Goal: Find specific page/section: Find specific page/section

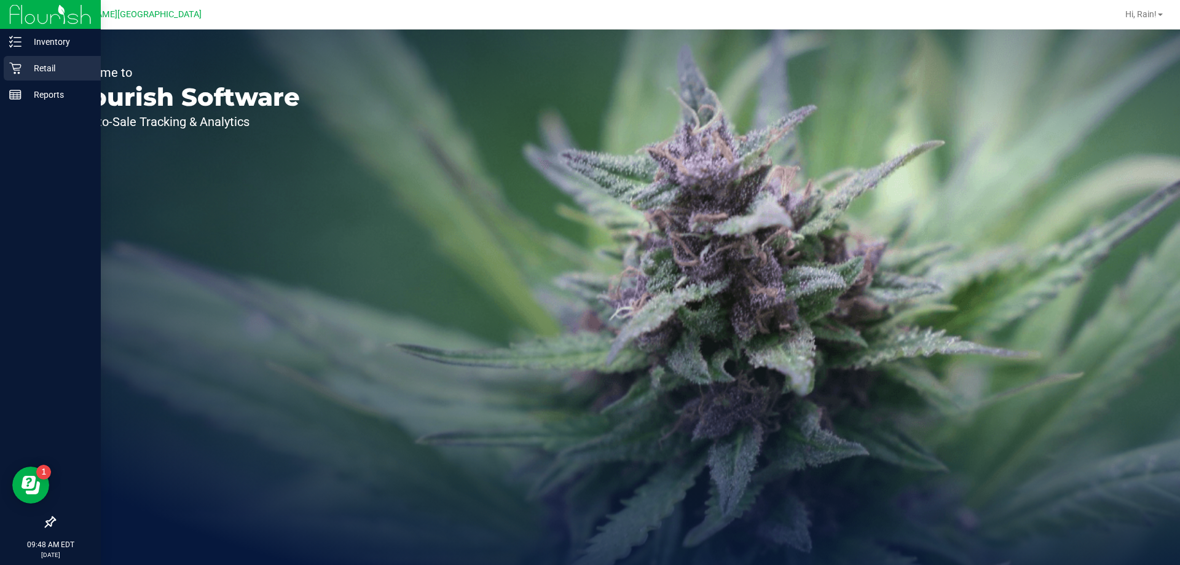
click at [38, 71] on p "Retail" at bounding box center [59, 68] width 74 height 15
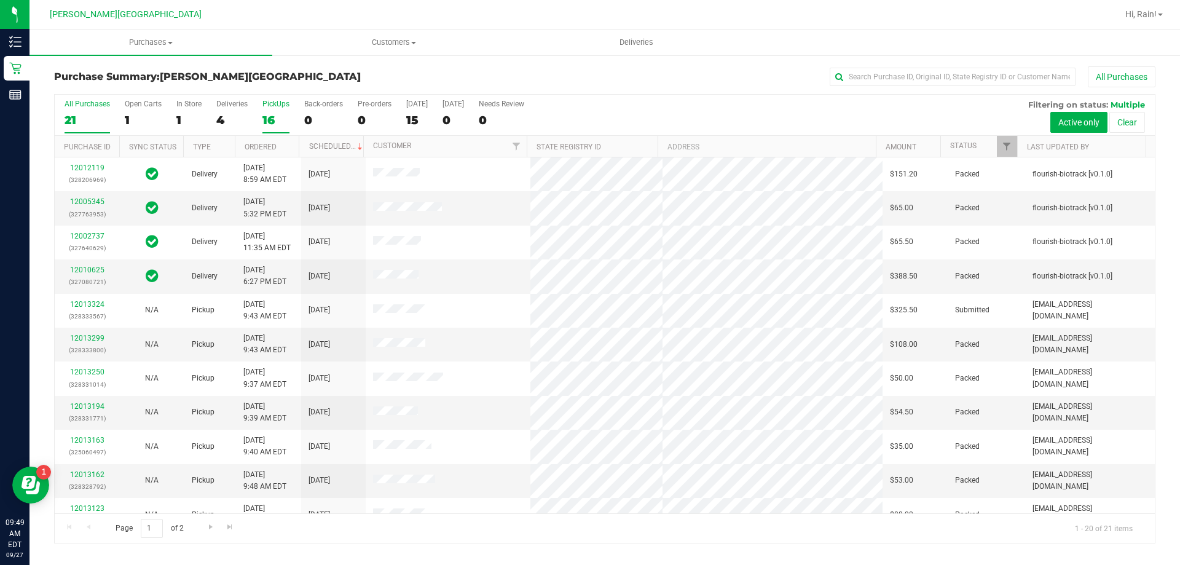
click at [269, 104] on div "PickUps" at bounding box center [275, 104] width 27 height 9
click at [0, 0] on input "PickUps 16" at bounding box center [0, 0] width 0 height 0
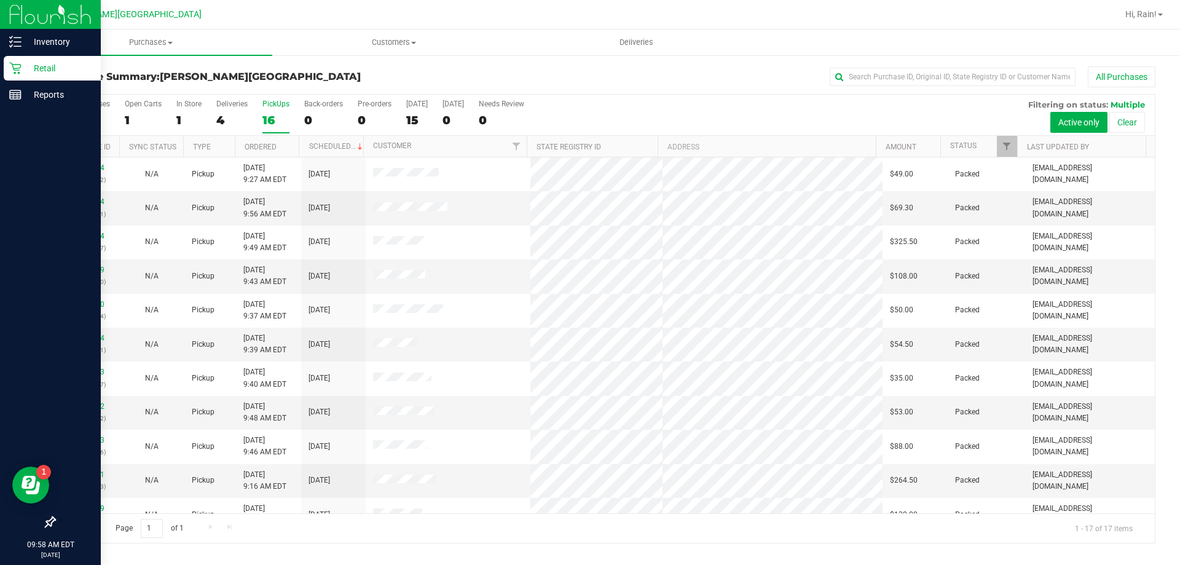
click at [45, 66] on p "Retail" at bounding box center [59, 68] width 74 height 15
click at [53, 69] on p "Retail" at bounding box center [59, 68] width 74 height 15
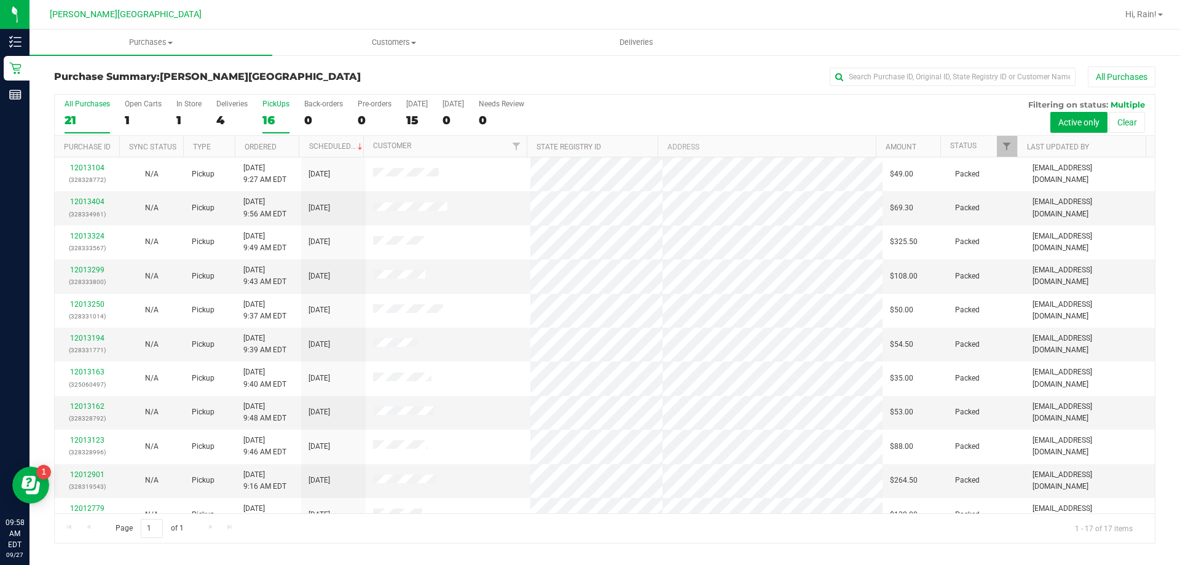
click at [68, 105] on div "All Purchases" at bounding box center [87, 104] width 45 height 9
click at [0, 0] on input "All Purchases 21" at bounding box center [0, 0] width 0 height 0
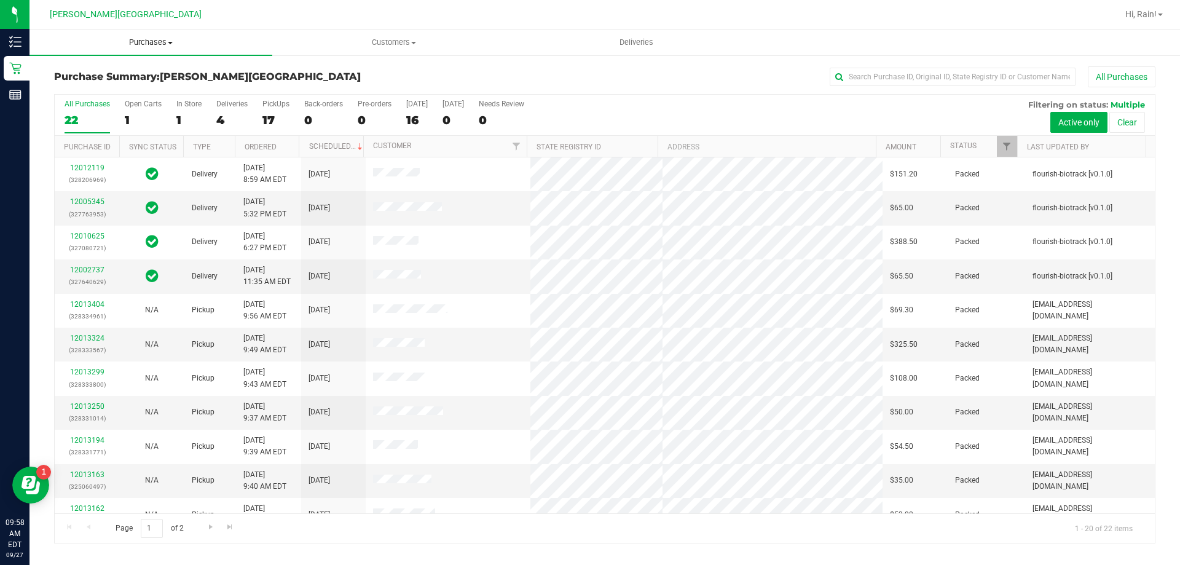
click at [156, 43] on span "Purchases" at bounding box center [150, 42] width 243 height 11
click at [85, 90] on span "Fulfillment" at bounding box center [67, 89] width 76 height 10
